Goal: Use online tool/utility: Use online tool/utility

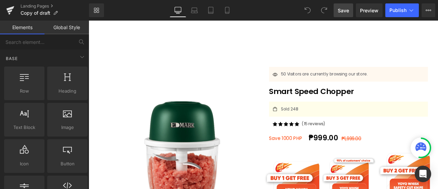
click at [349, 11] on span "Save" at bounding box center [343, 10] width 11 height 7
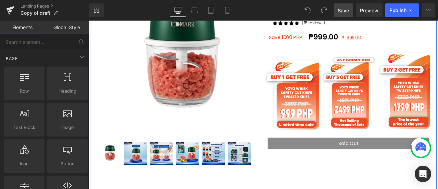
scroll to position [119, 0]
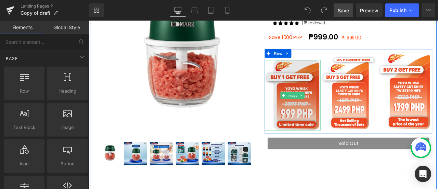
click at [350, 92] on img at bounding box center [331, 108] width 66 height 83
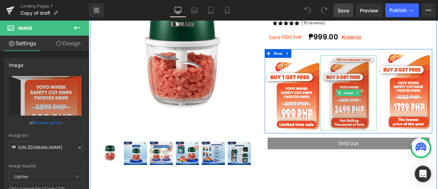
click at [375, 96] on img at bounding box center [397, 106] width 66 height 89
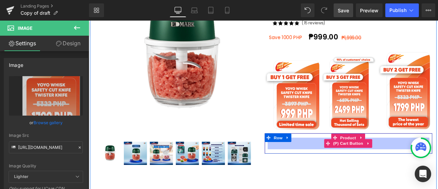
click at [389, 169] on button "Sold Out" at bounding box center [397, 166] width 192 height 14
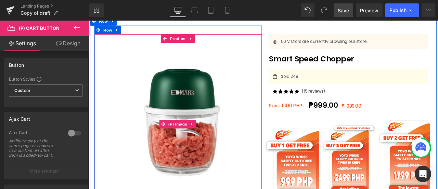
scroll to position [47, 0]
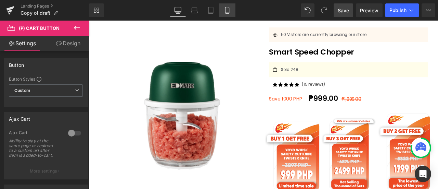
click at [224, 5] on link "Mobile" at bounding box center [227, 10] width 16 height 14
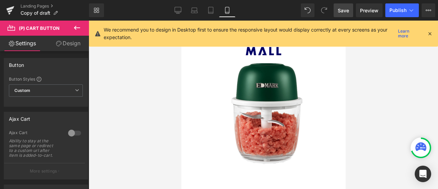
scroll to position [401, 0]
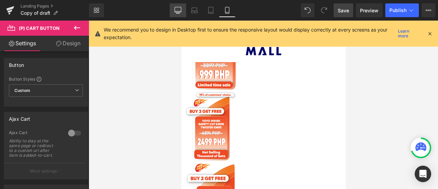
click at [177, 9] on icon at bounding box center [178, 10] width 7 height 7
type input "16"
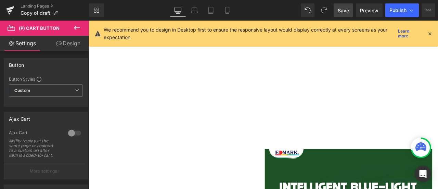
scroll to position [47, 0]
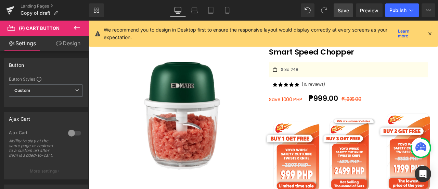
click at [430, 33] on icon at bounding box center [430, 33] width 6 height 6
